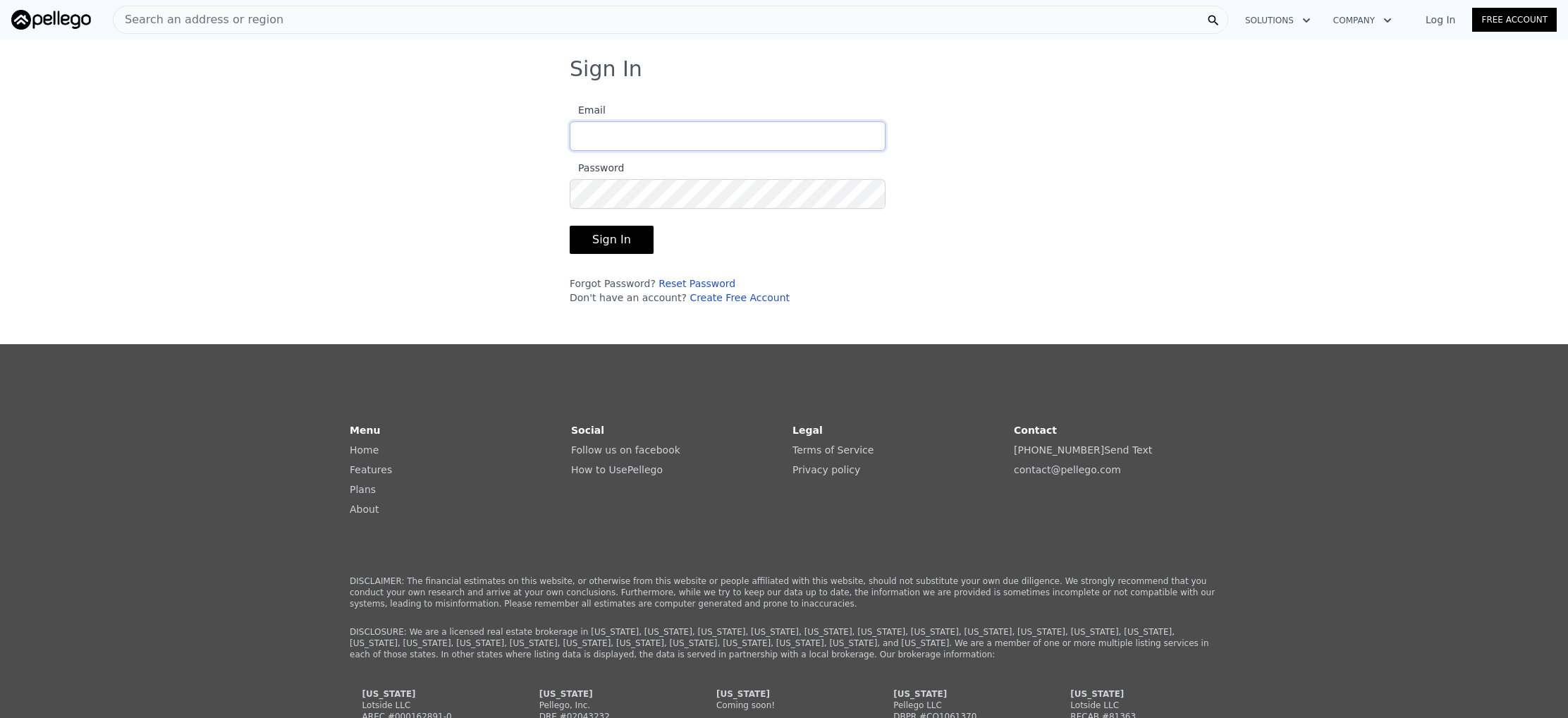
type input "[EMAIL_ADDRESS][DOMAIN_NAME]"
click at [636, 238] on button "Sign In" at bounding box center [612, 240] width 84 height 28
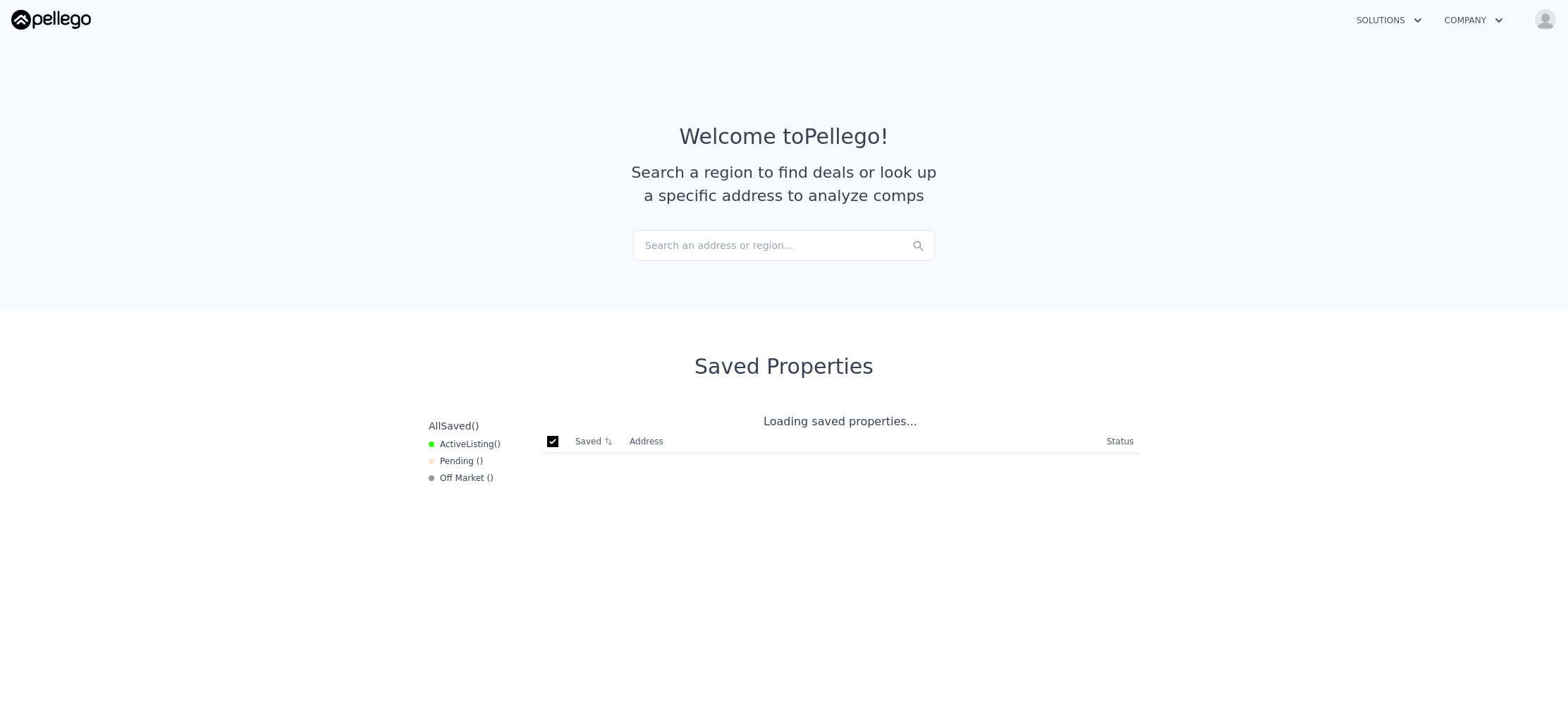
checkbox input "true"
click at [671, 255] on div "Search an address or region..." at bounding box center [784, 245] width 302 height 31
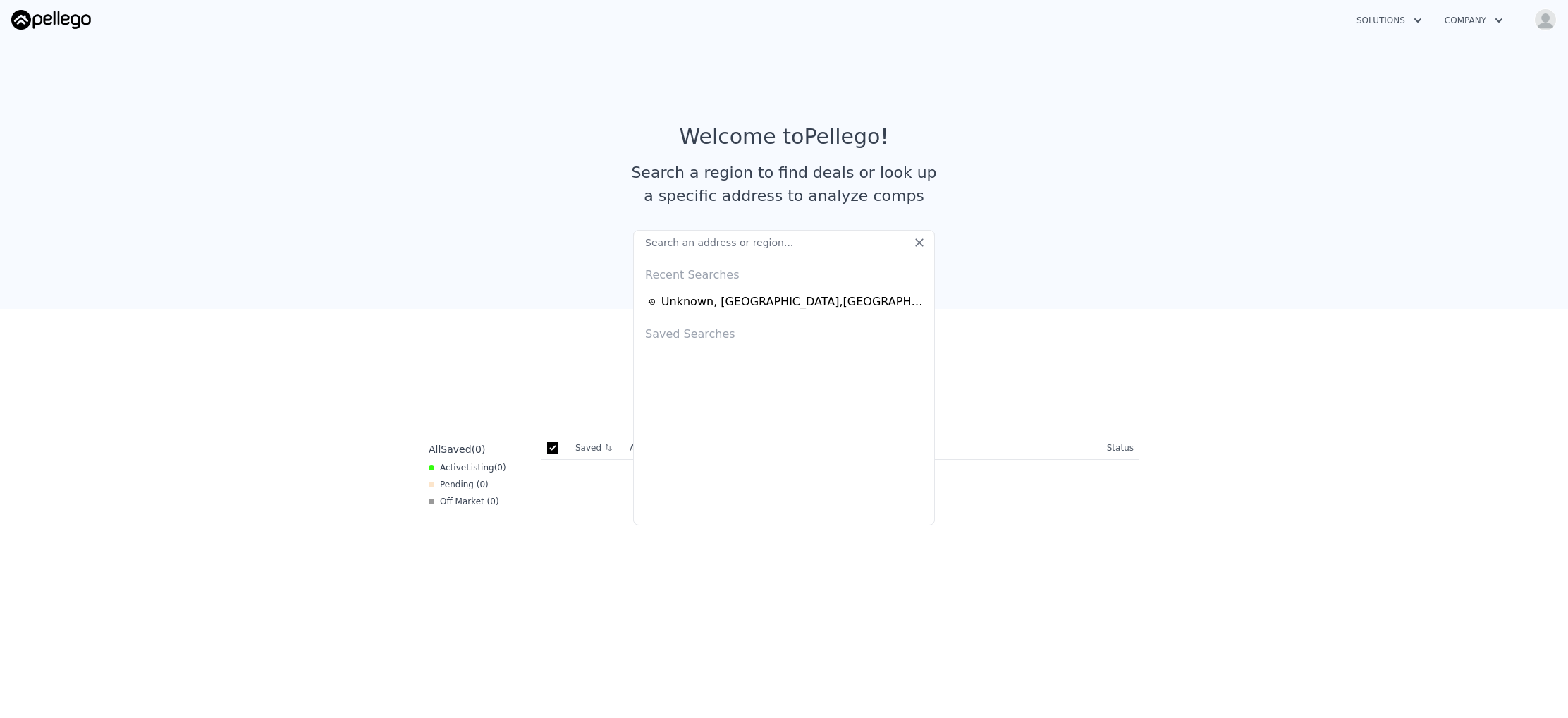
click at [669, 248] on input "text" at bounding box center [784, 242] width 302 height 26
drag, startPoint x: 80, startPoint y: 37, endPoint x: 48, endPoint y: 16, distance: 38.3
click at [79, 37] on nav "Solutions Company Open main menu Open user menu" at bounding box center [784, 19] width 1568 height 39
click at [48, 16] on img at bounding box center [51, 20] width 80 height 20
click at [688, 241] on div "Search an address or region..." at bounding box center [784, 245] width 302 height 31
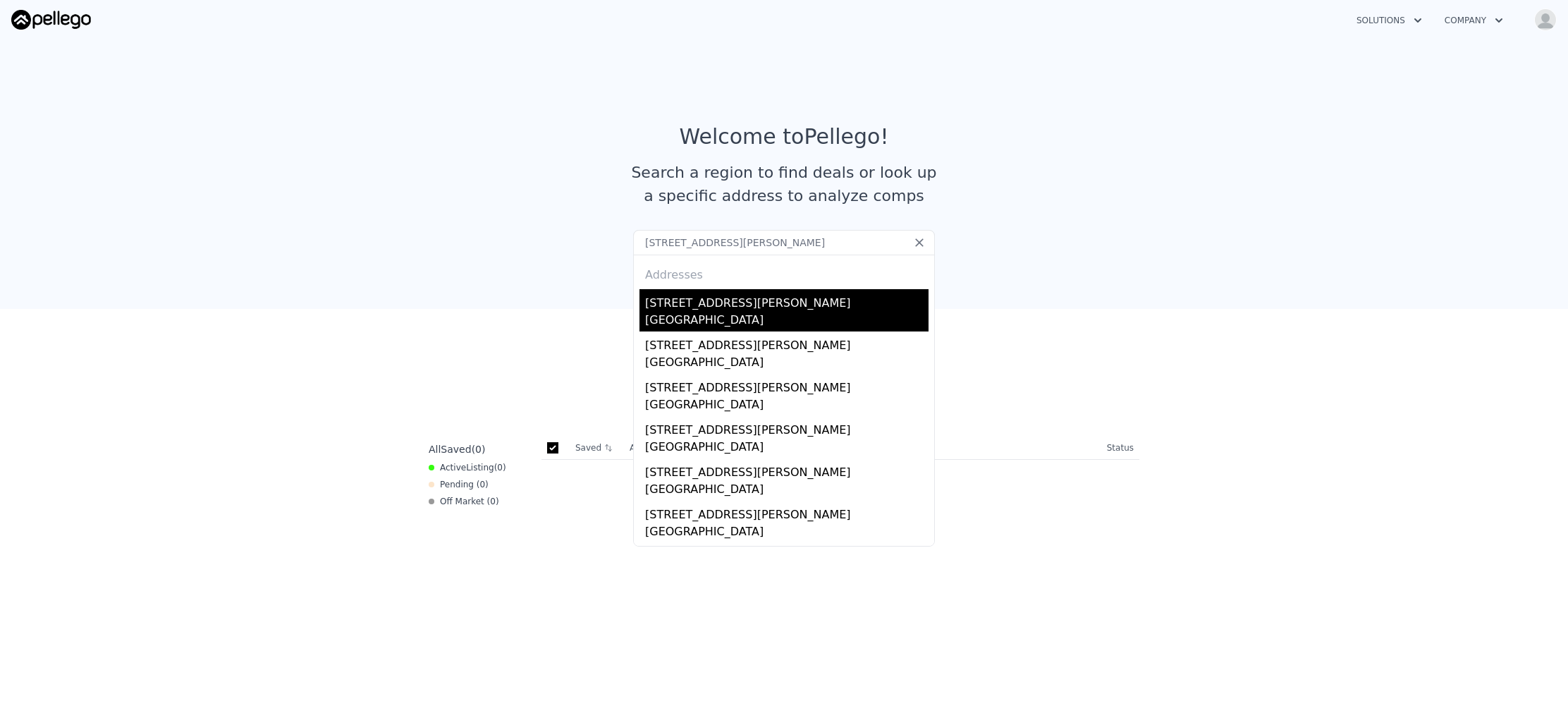
type input "[STREET_ADDRESS][PERSON_NAME]"
click at [706, 296] on div "[STREET_ADDRESS][PERSON_NAME]" at bounding box center [787, 300] width 284 height 22
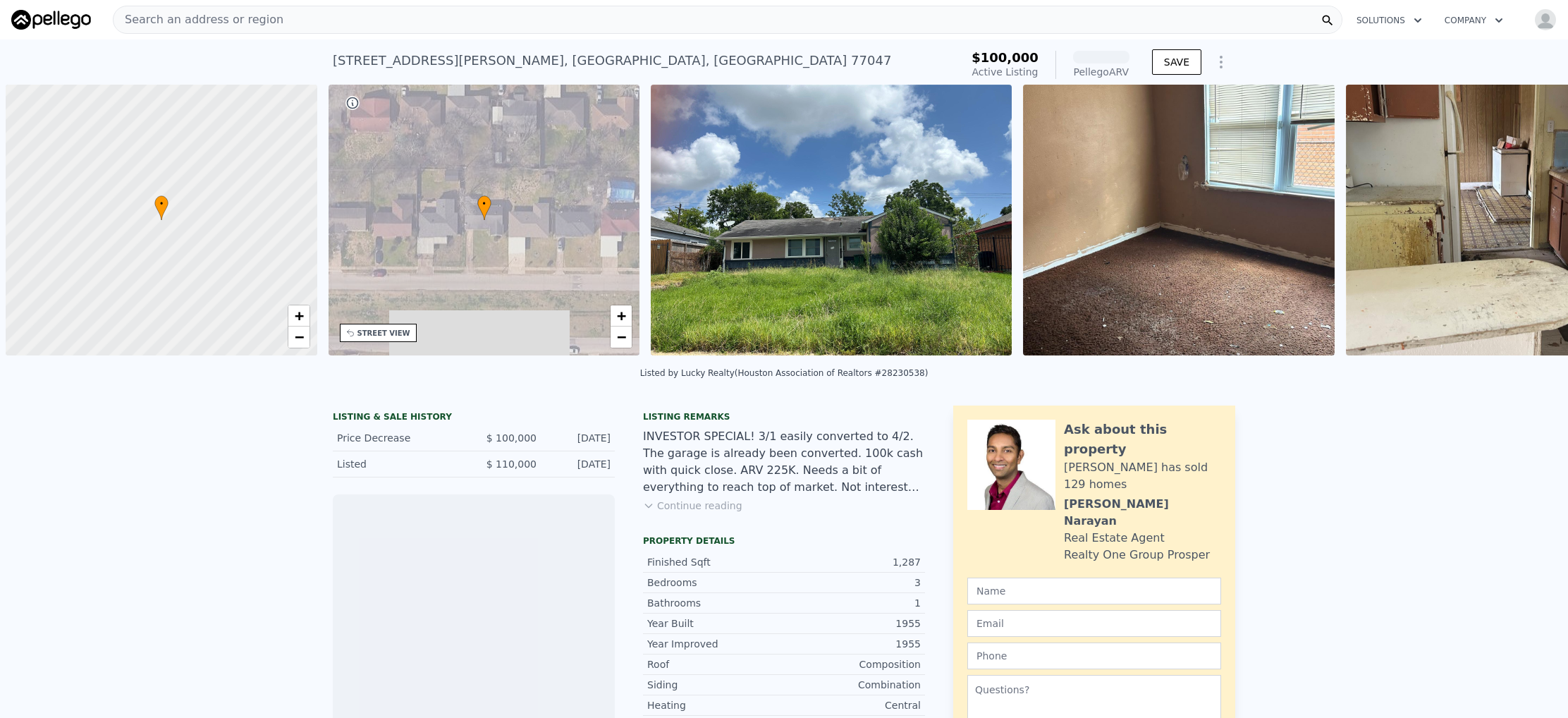
scroll to position [0, 5]
